Goal: Transaction & Acquisition: Purchase product/service

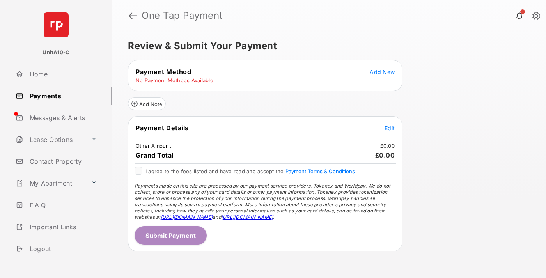
click at [382, 72] on span "Add New" at bounding box center [382, 72] width 25 height 7
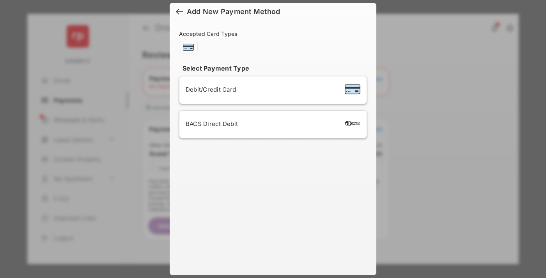
click at [209, 89] on span "Debit/Credit Card" at bounding box center [211, 89] width 50 height 7
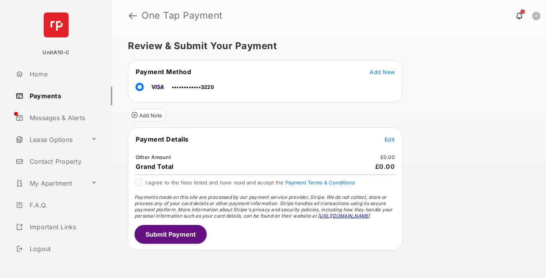
click at [389, 139] on span "Edit" at bounding box center [389, 139] width 10 height 7
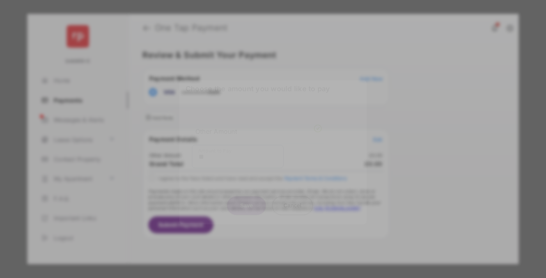
type input "**"
click at [246, 200] on button "Save" at bounding box center [246, 205] width 39 height 19
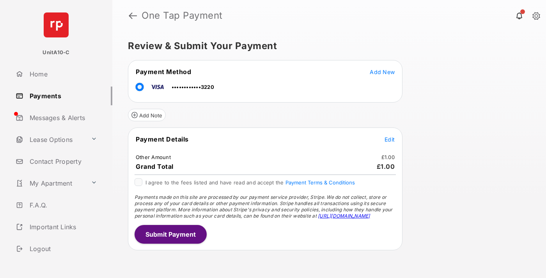
click at [170, 234] on button "Submit Payment" at bounding box center [170, 234] width 72 height 19
